Goal: Find specific page/section: Find specific page/section

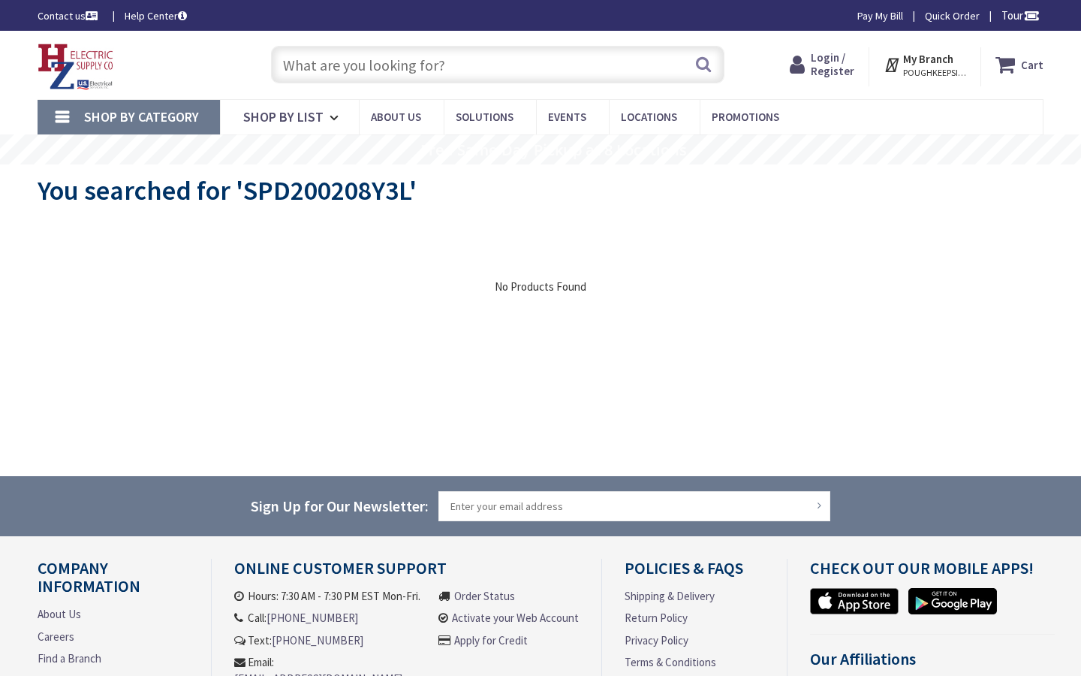
type input "[STREET_ADDRESS][US_STATE]"
